Goal: Transaction & Acquisition: Purchase product/service

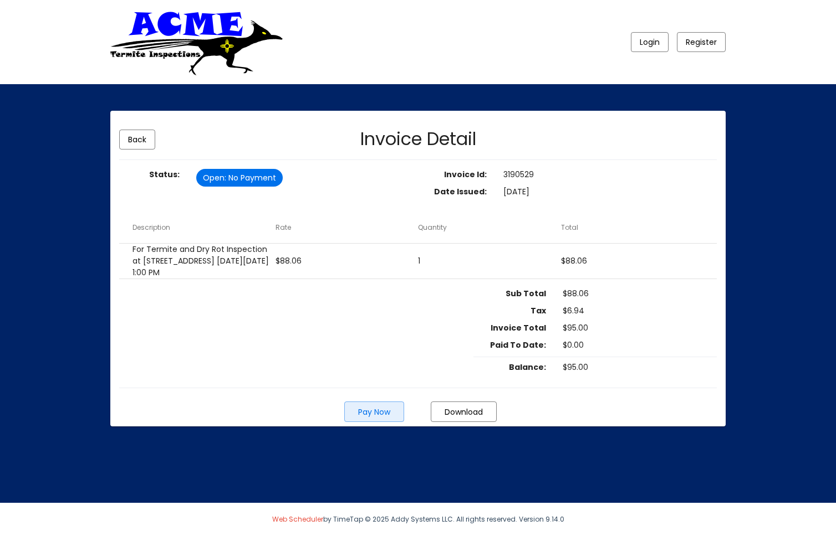
click at [382, 418] on span "Pay Now" at bounding box center [374, 412] width 32 height 11
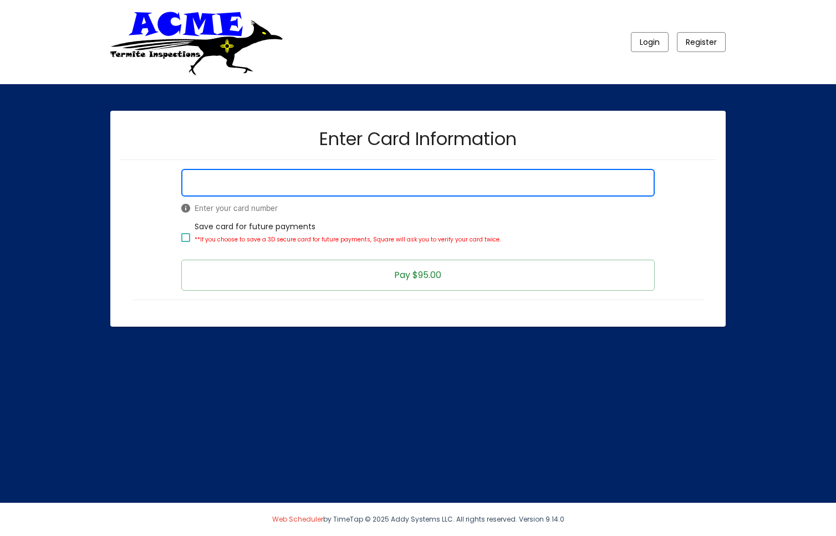
click at [0, 536] on com-1password-button at bounding box center [0, 536] width 0 height 0
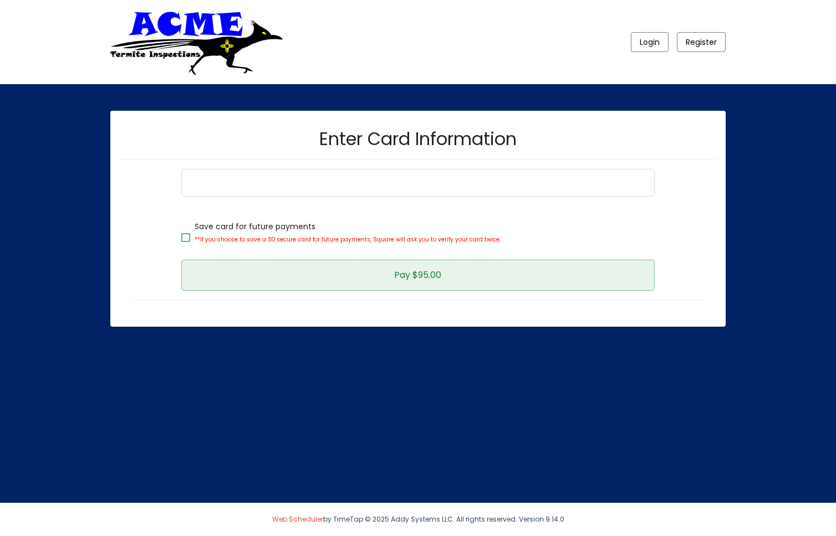
click at [349, 279] on button "Pay $95.00" at bounding box center [417, 275] width 473 height 31
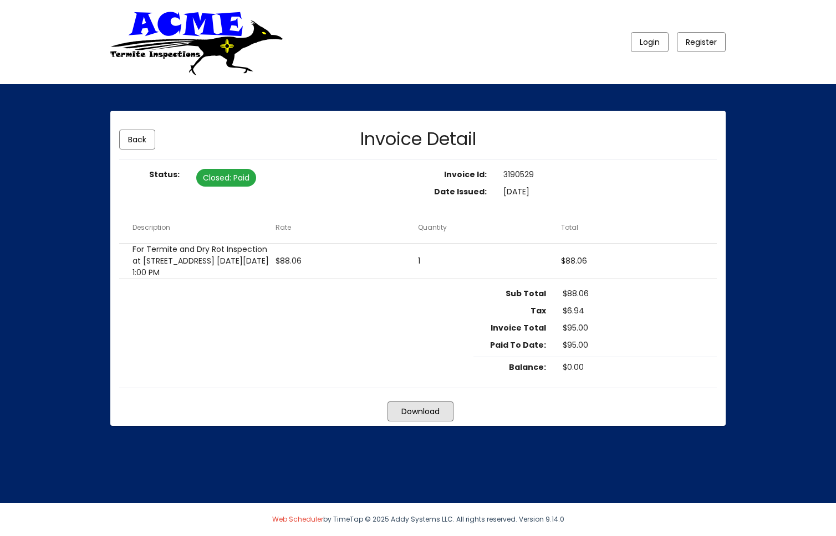
click at [416, 417] on span "Download" at bounding box center [420, 411] width 38 height 11
click at [436, 417] on span "Download" at bounding box center [420, 411] width 38 height 11
click at [219, 178] on mat-chip "Closed : Paid" at bounding box center [226, 178] width 60 height 18
click at [231, 181] on span ": Paid" at bounding box center [239, 178] width 20 height 12
click at [360, 312] on div "Sub Total $88.06 Tax $6.94 Invoice Total $95.00 Paid To Date: $95.00 Balance: $…" at bounding box center [417, 333] width 597 height 91
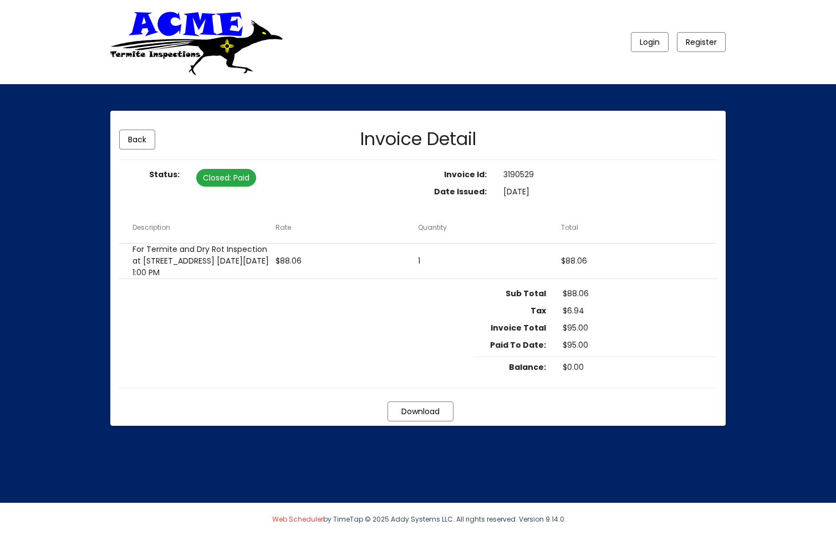
click at [393, 315] on div "Sub Total $88.06 Tax $6.94 Invoice Total $95.00 Paid To Date: $95.00 Balance: $…" at bounding box center [417, 333] width 597 height 91
click at [321, 357] on div "Sub Total $88.06 Tax $6.94 Invoice Total $95.00 Paid To Date: $95.00 Balance: $…" at bounding box center [417, 333] width 597 height 91
click at [290, 140] on mat-card-title "Invoice Detail" at bounding box center [418, 139] width 398 height 19
click at [707, 38] on span "Register" at bounding box center [701, 42] width 31 height 11
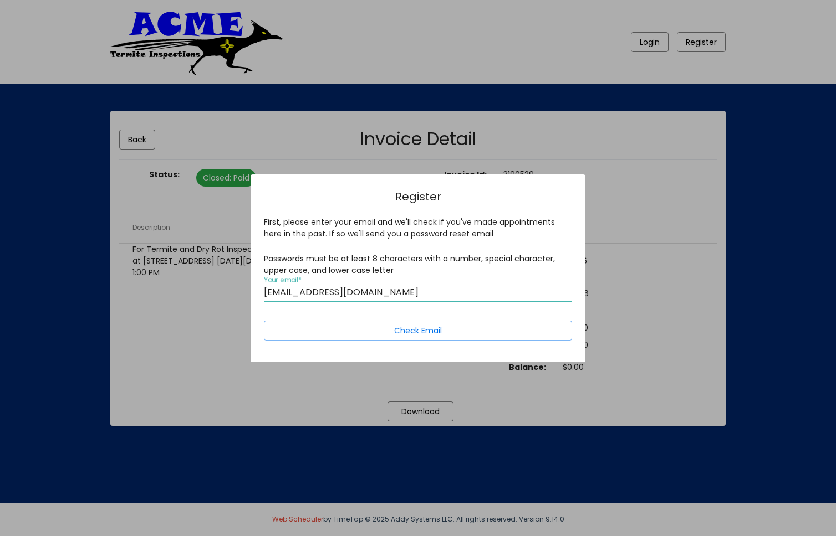
type input "[EMAIL_ADDRESS][DOMAIN_NAME]"
click at [264, 321] on button "Check Email" at bounding box center [418, 331] width 308 height 20
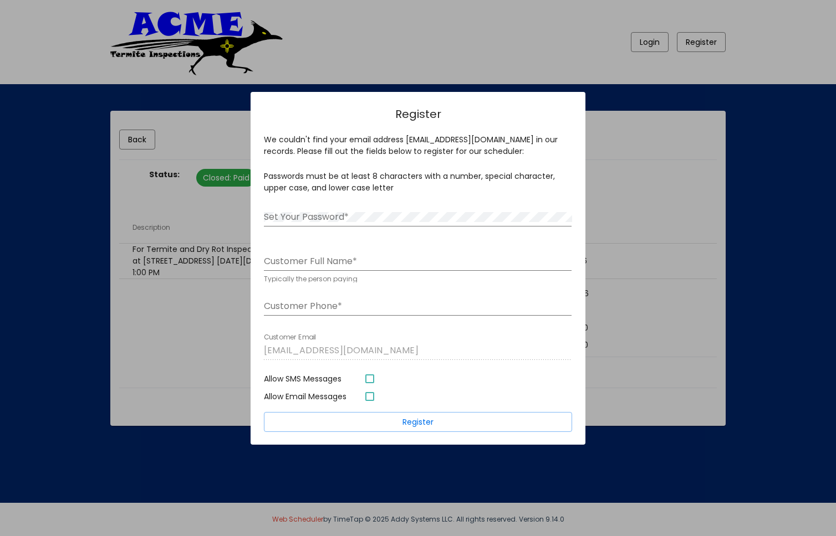
click at [207, 212] on div at bounding box center [418, 268] width 836 height 536
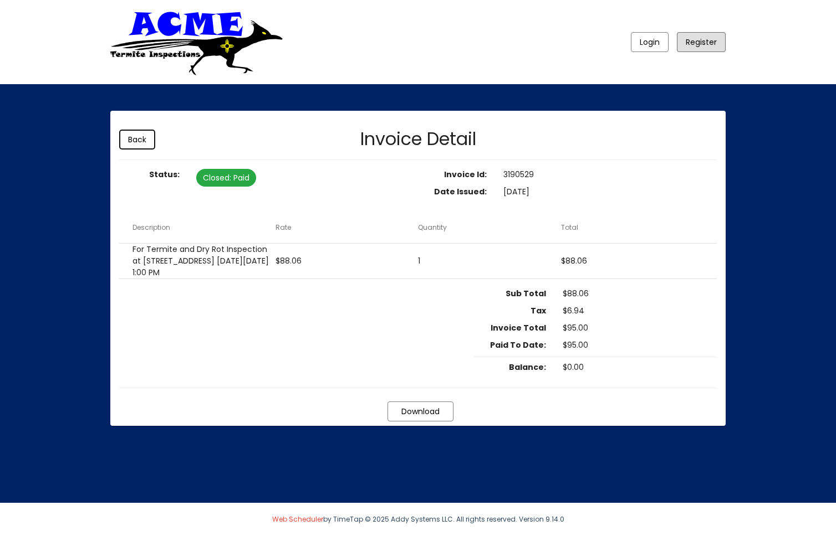
click at [132, 141] on span "Back" at bounding box center [137, 139] width 18 height 11
